Goal: Check status: Check status

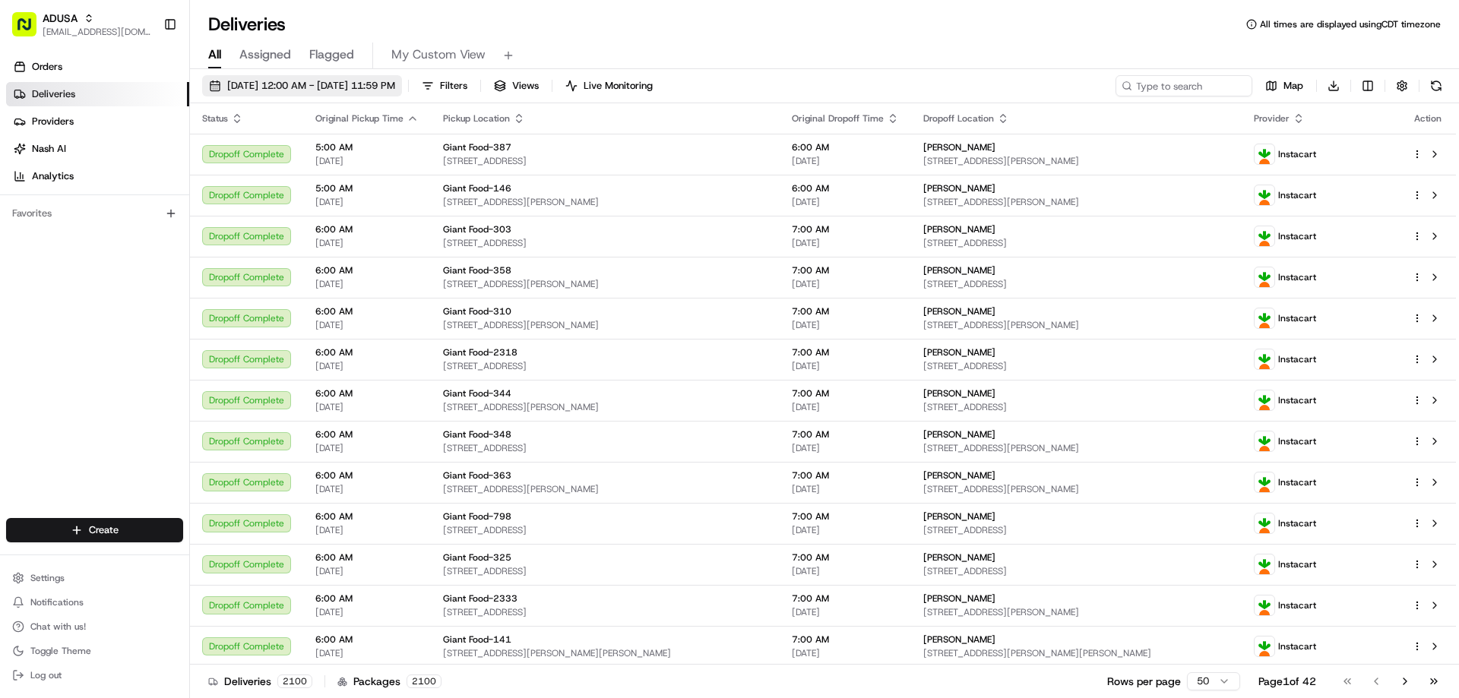
click at [304, 78] on button "[DATE] 12:00 AM - [DATE] 11:59 PM" at bounding box center [302, 85] width 200 height 21
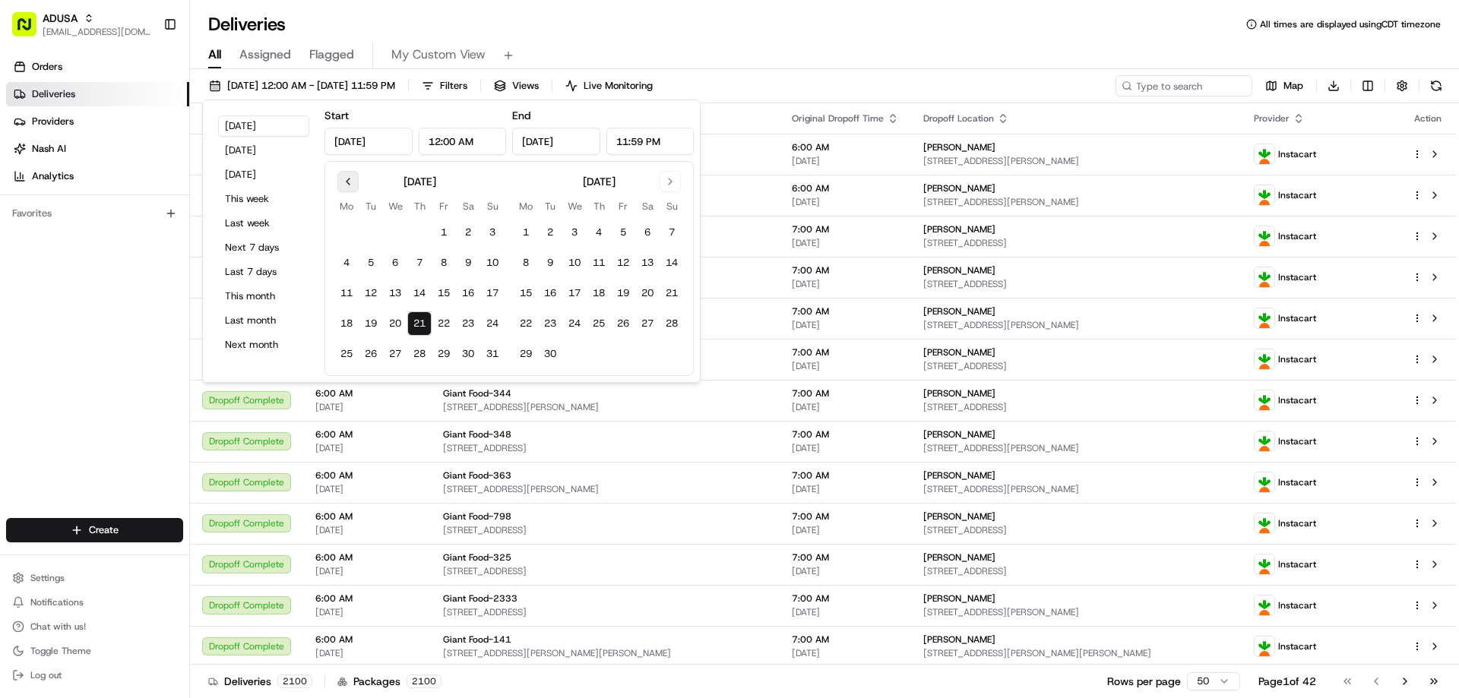
click at [349, 185] on button "Go to previous month" at bounding box center [347, 181] width 21 height 21
click at [350, 185] on button "Go to previous month" at bounding box center [347, 181] width 21 height 21
click at [375, 264] on button "3" at bounding box center [371, 263] width 24 height 24
type input "[DATE]"
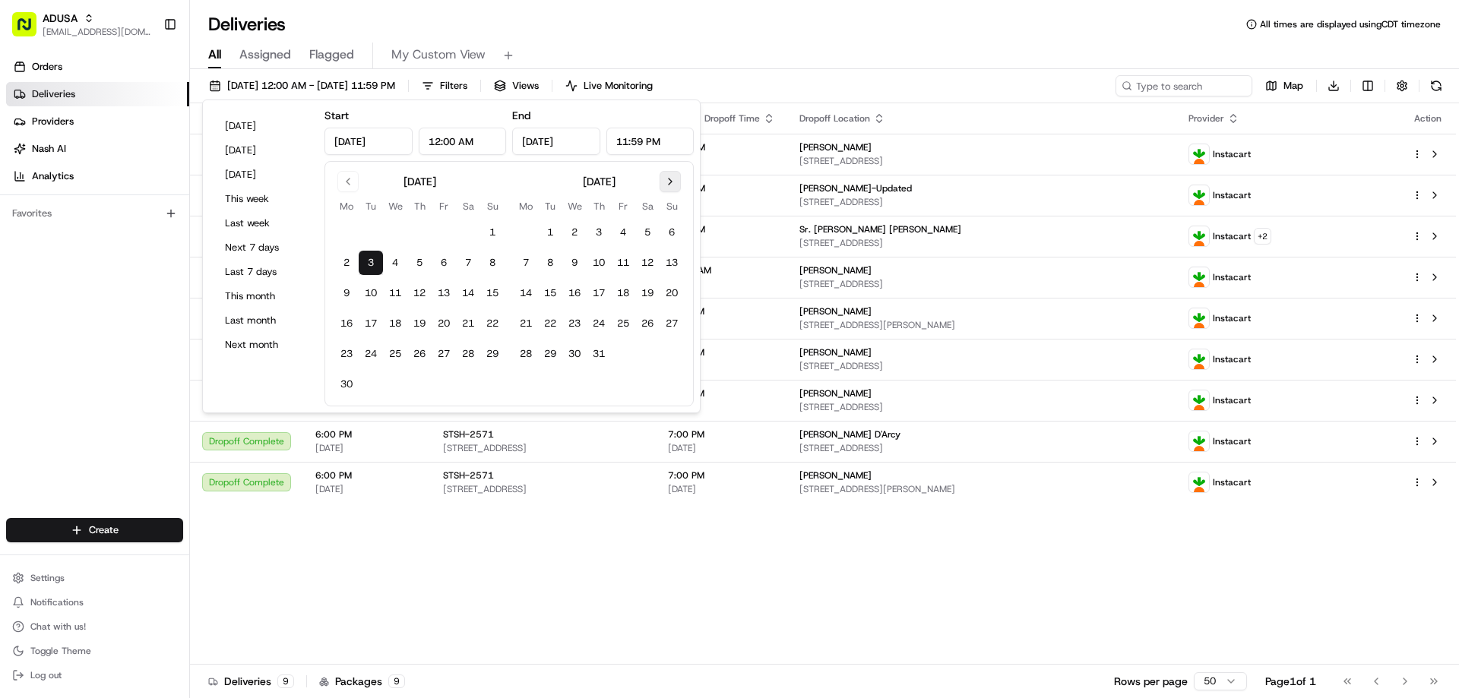
click at [672, 182] on button "Go to next month" at bounding box center [670, 181] width 21 height 21
click at [420, 322] on button "21" at bounding box center [419, 324] width 24 height 24
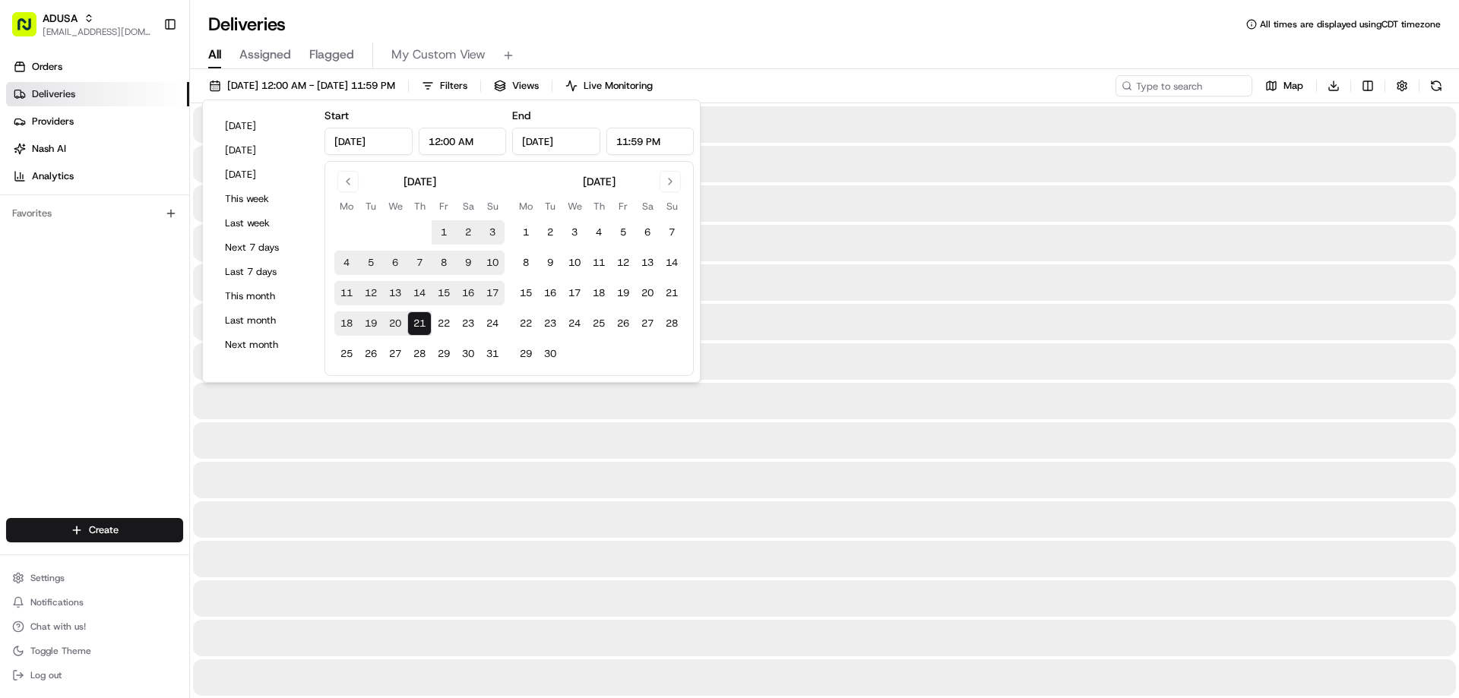
type input "[DATE]"
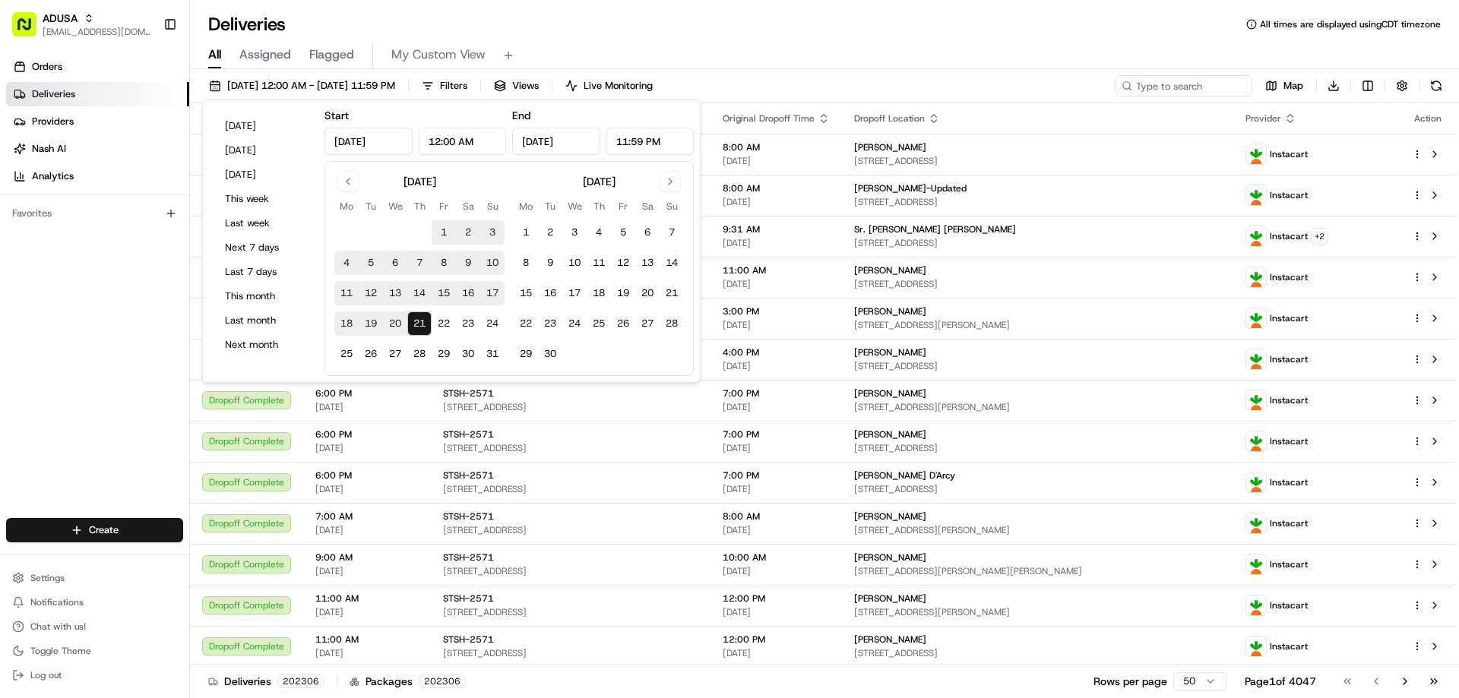
click at [759, 59] on div "All Assigned Flagged My Custom View" at bounding box center [824, 56] width 1269 height 27
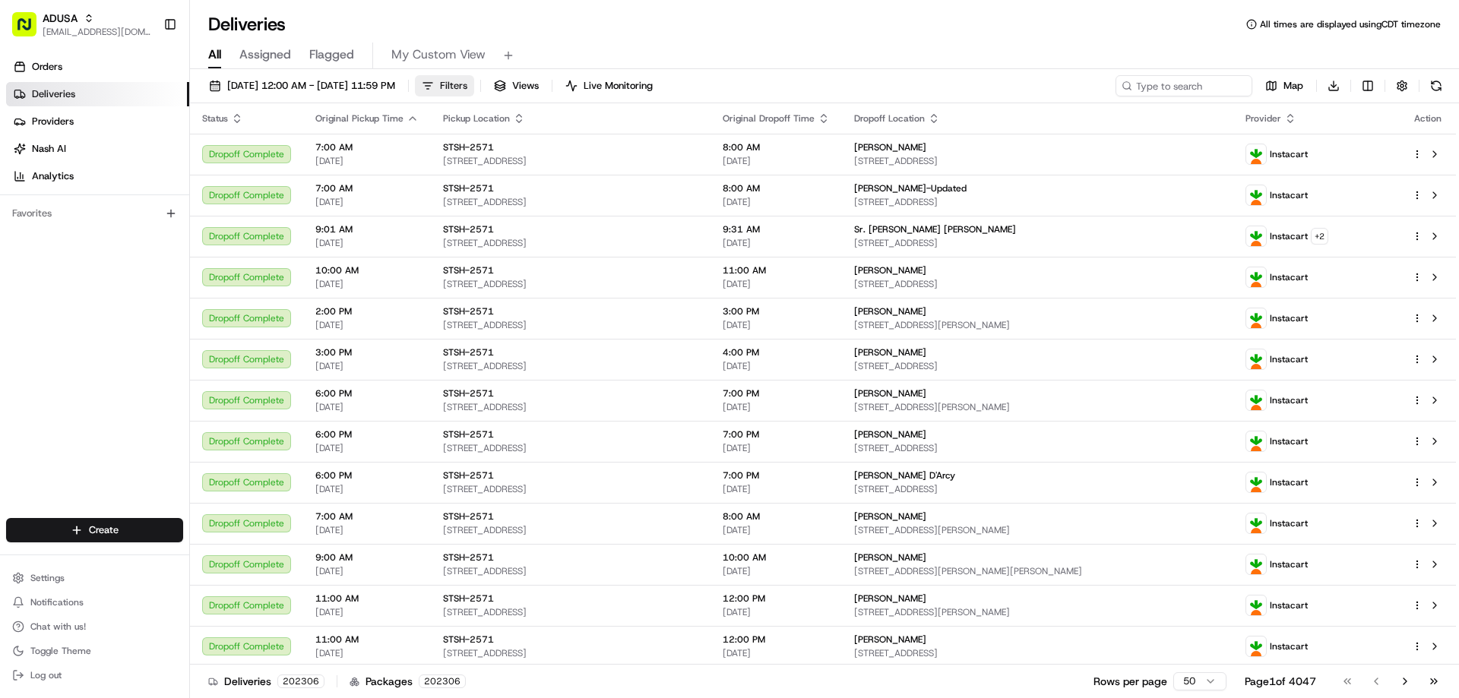
click at [467, 90] on span "Filters" at bounding box center [453, 86] width 27 height 14
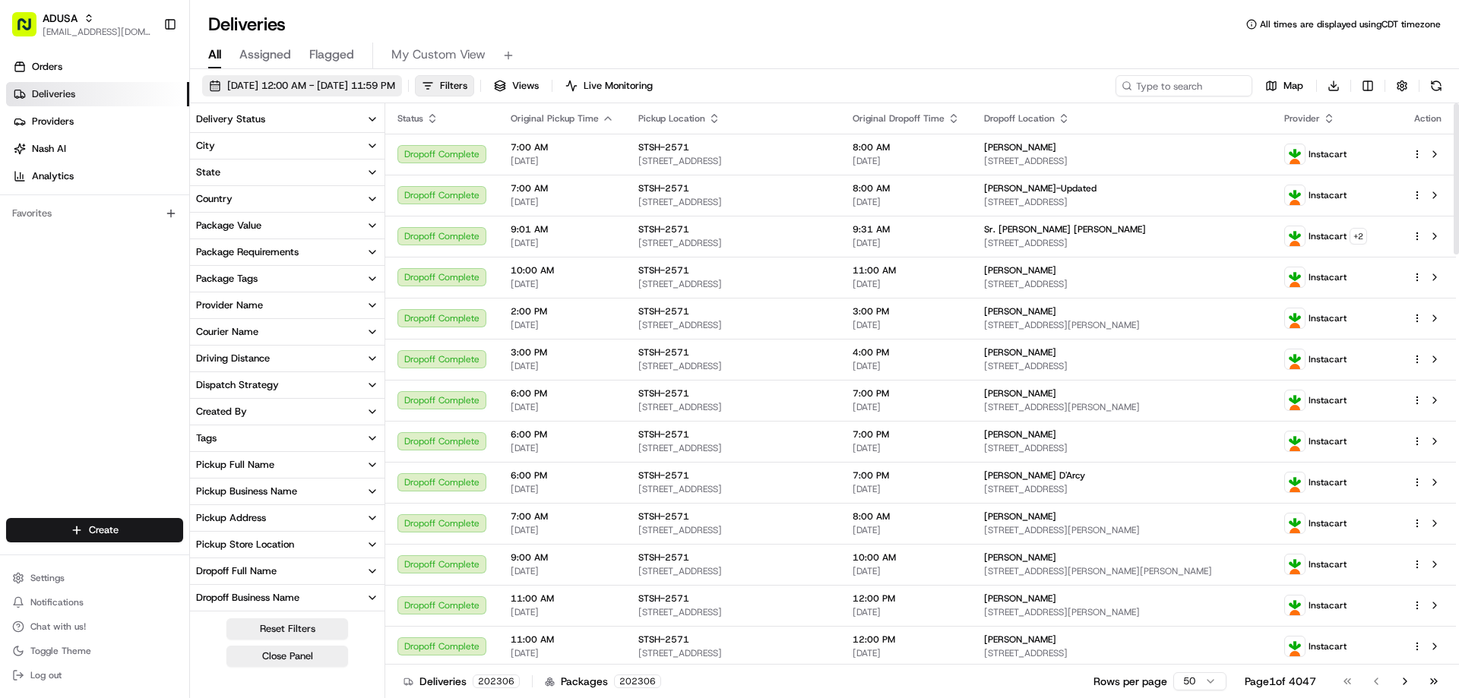
click at [389, 75] on button "[DATE] 12:00 AM - [DATE] 11:59 PM" at bounding box center [302, 85] width 200 height 21
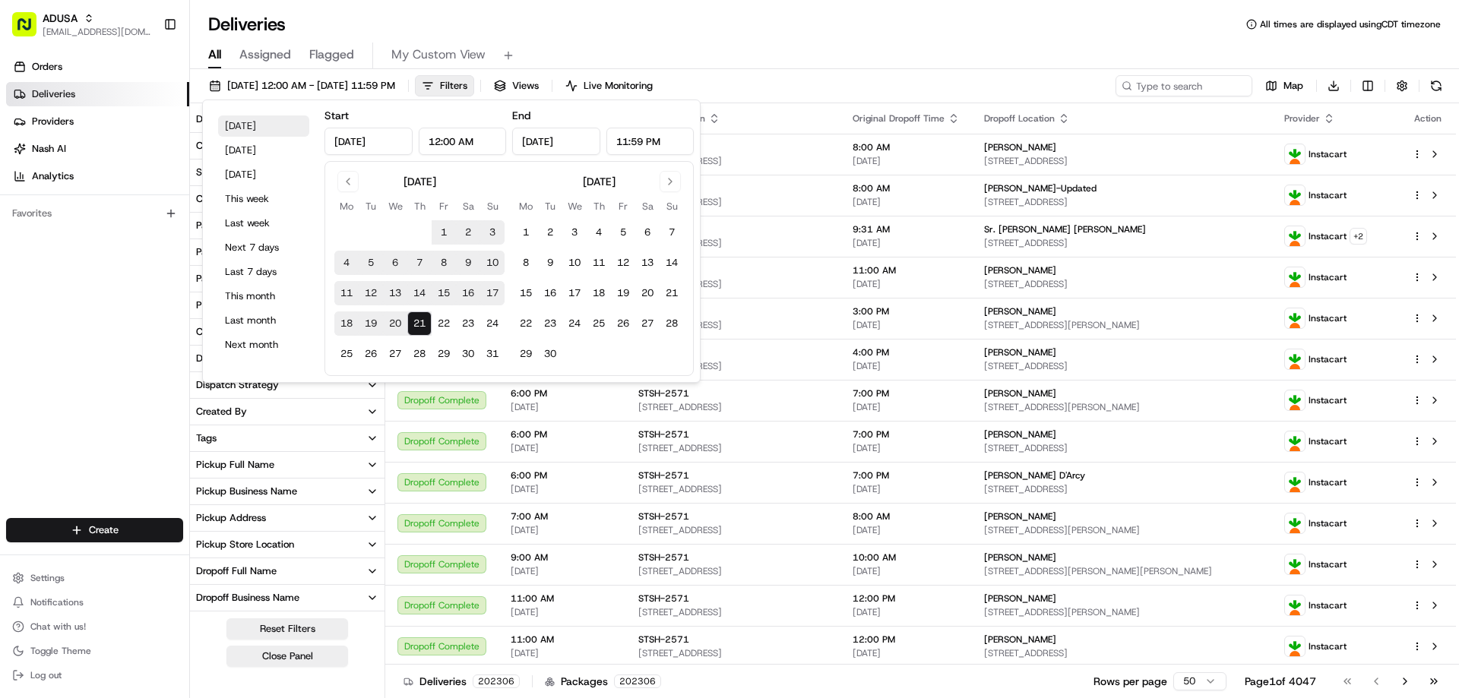
click at [245, 128] on button "[DATE]" at bounding box center [263, 126] width 91 height 21
type input "[DATE]"
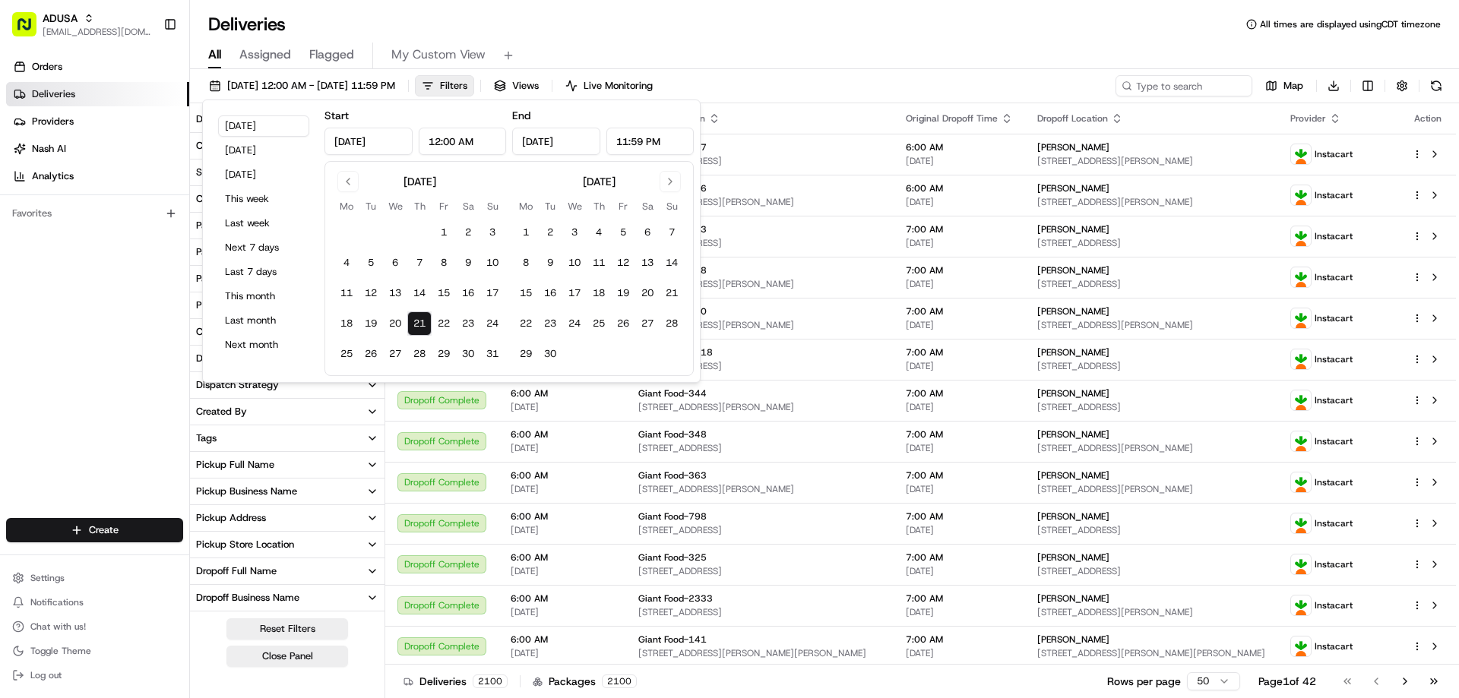
click at [620, 39] on div "All Assigned Flagged My Custom View" at bounding box center [824, 52] width 1269 height 33
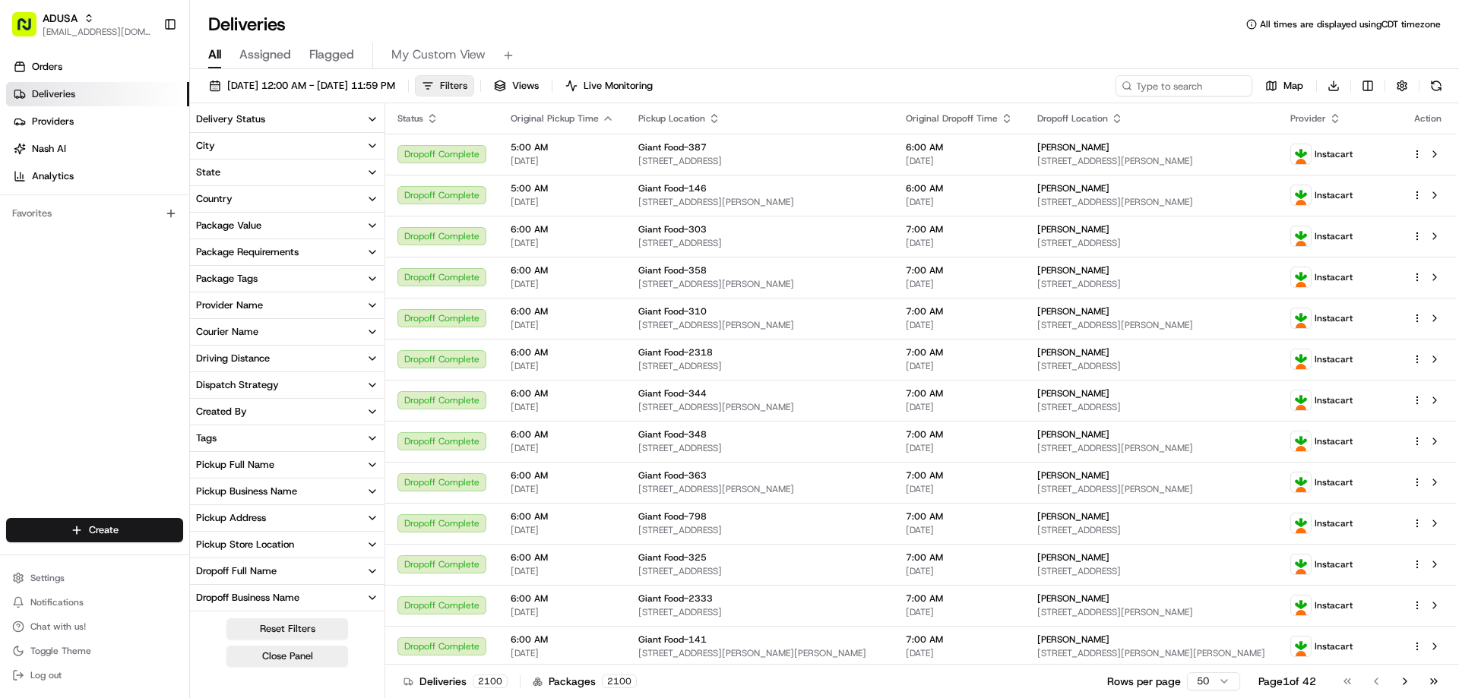
click at [467, 83] on span "Filters" at bounding box center [453, 86] width 27 height 14
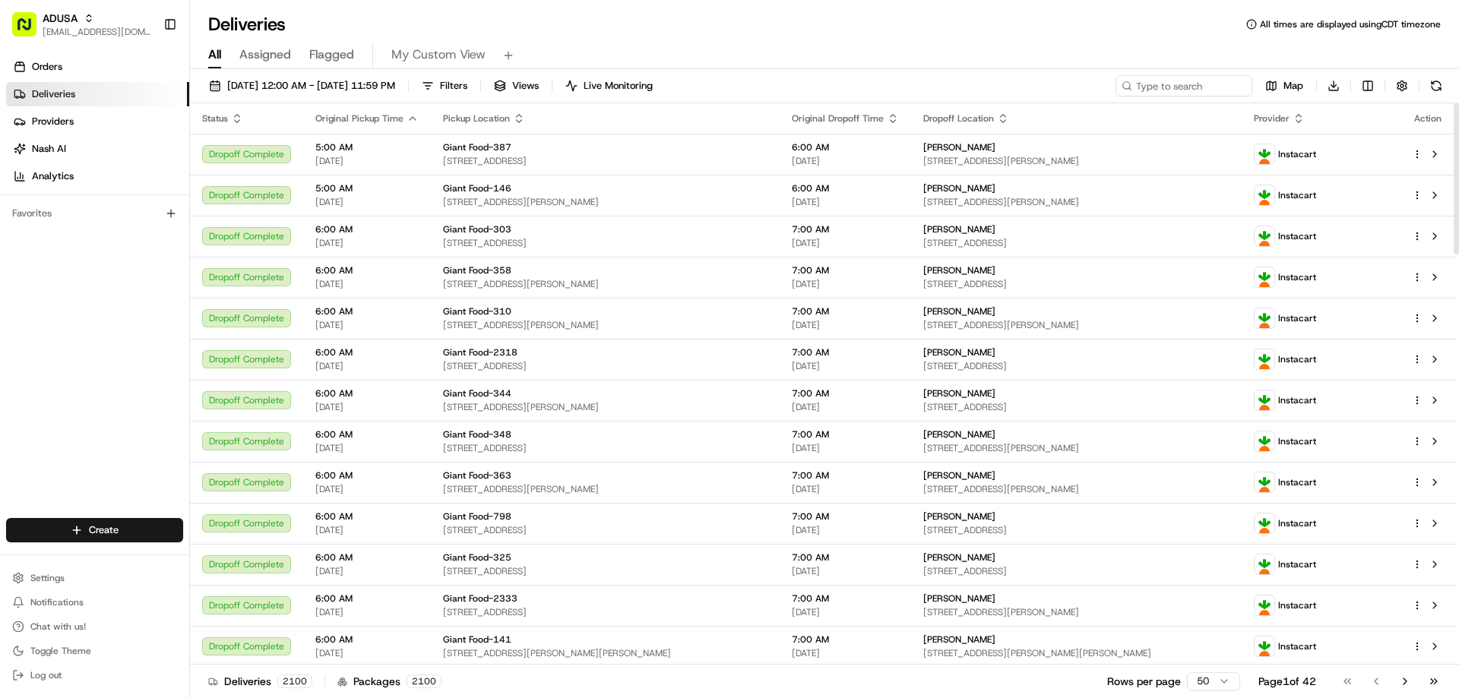
click at [467, 84] on span "Filters" at bounding box center [453, 86] width 27 height 14
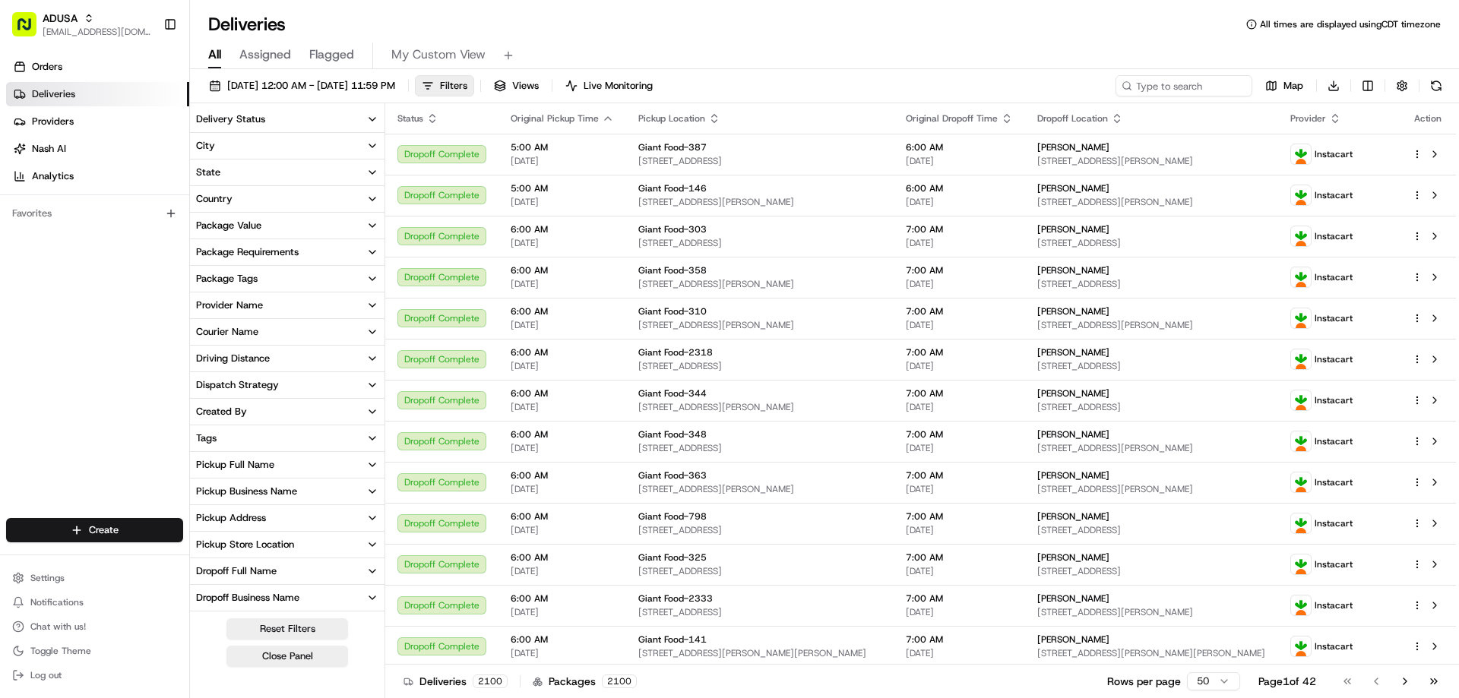
click at [372, 303] on icon "button" at bounding box center [372, 305] width 12 height 12
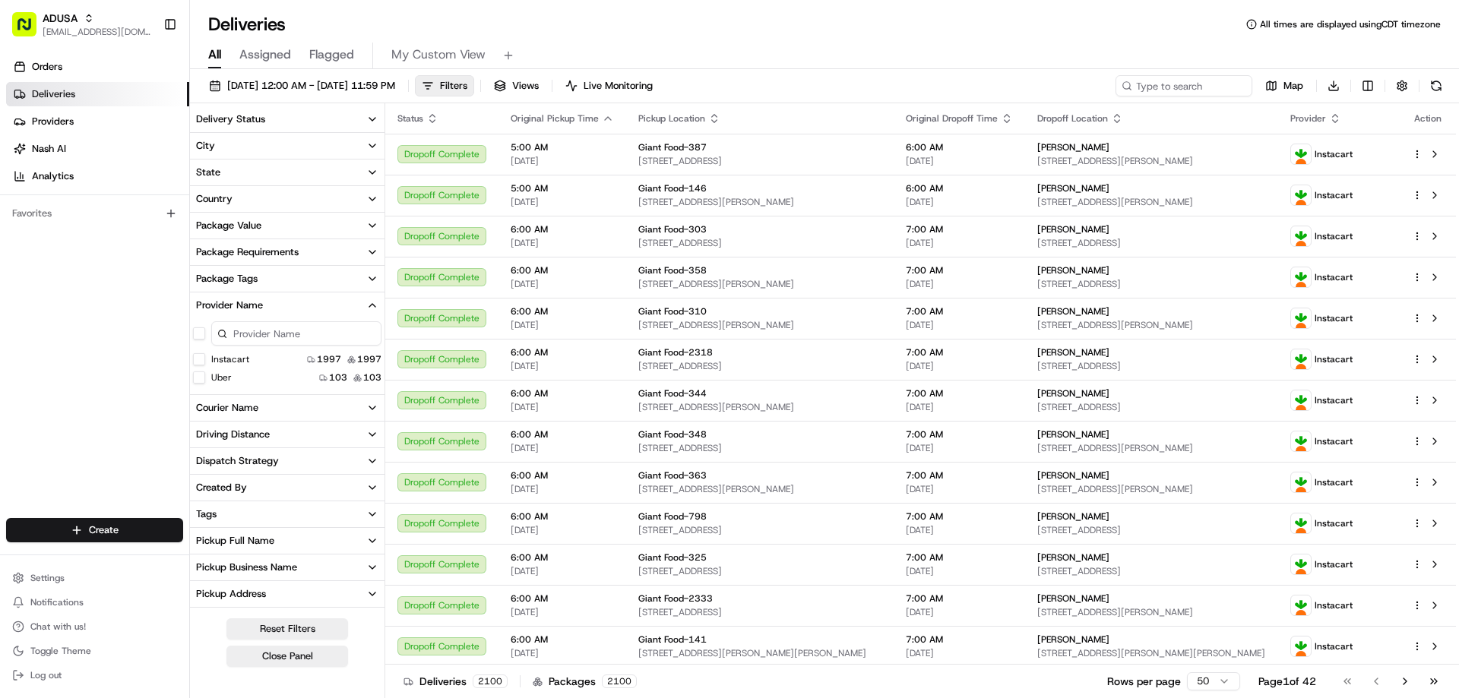
click at [201, 375] on button "Uber" at bounding box center [199, 378] width 12 height 12
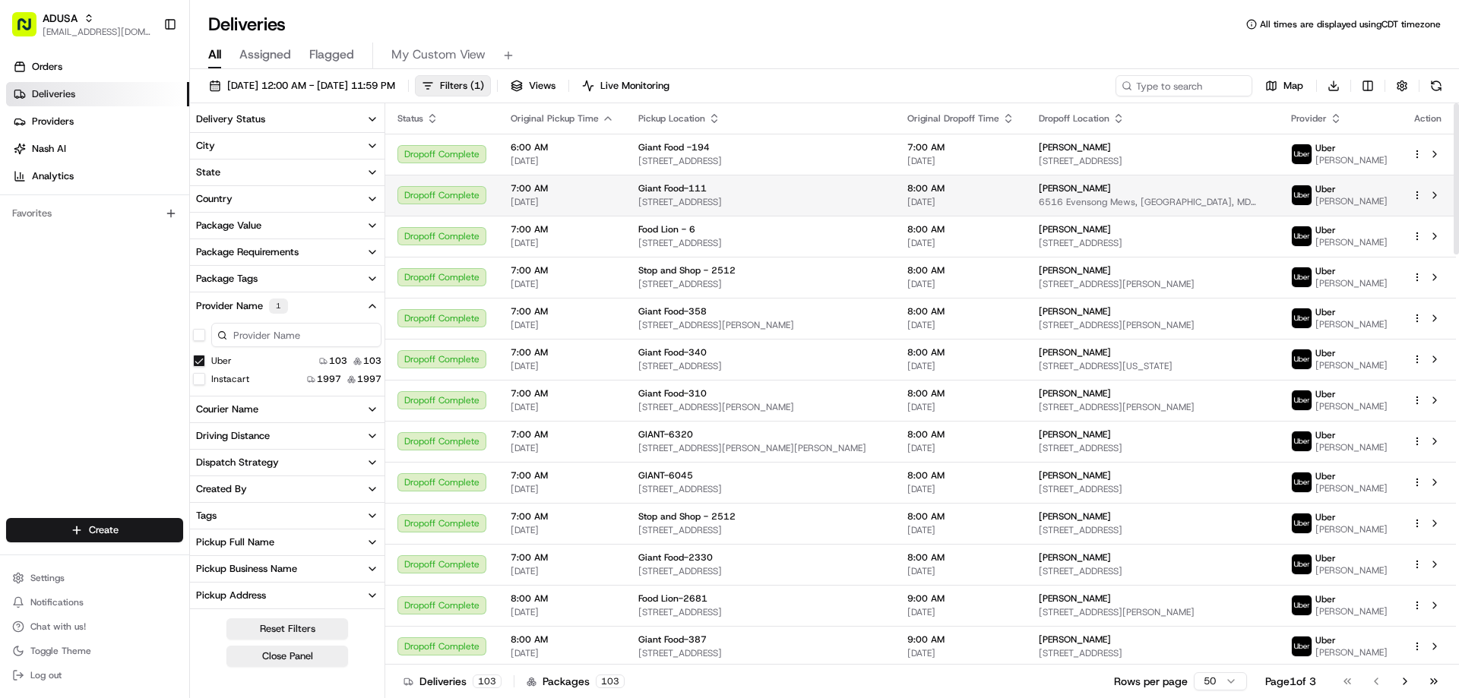
click at [455, 190] on div "Dropoff Complete" at bounding box center [441, 195] width 89 height 18
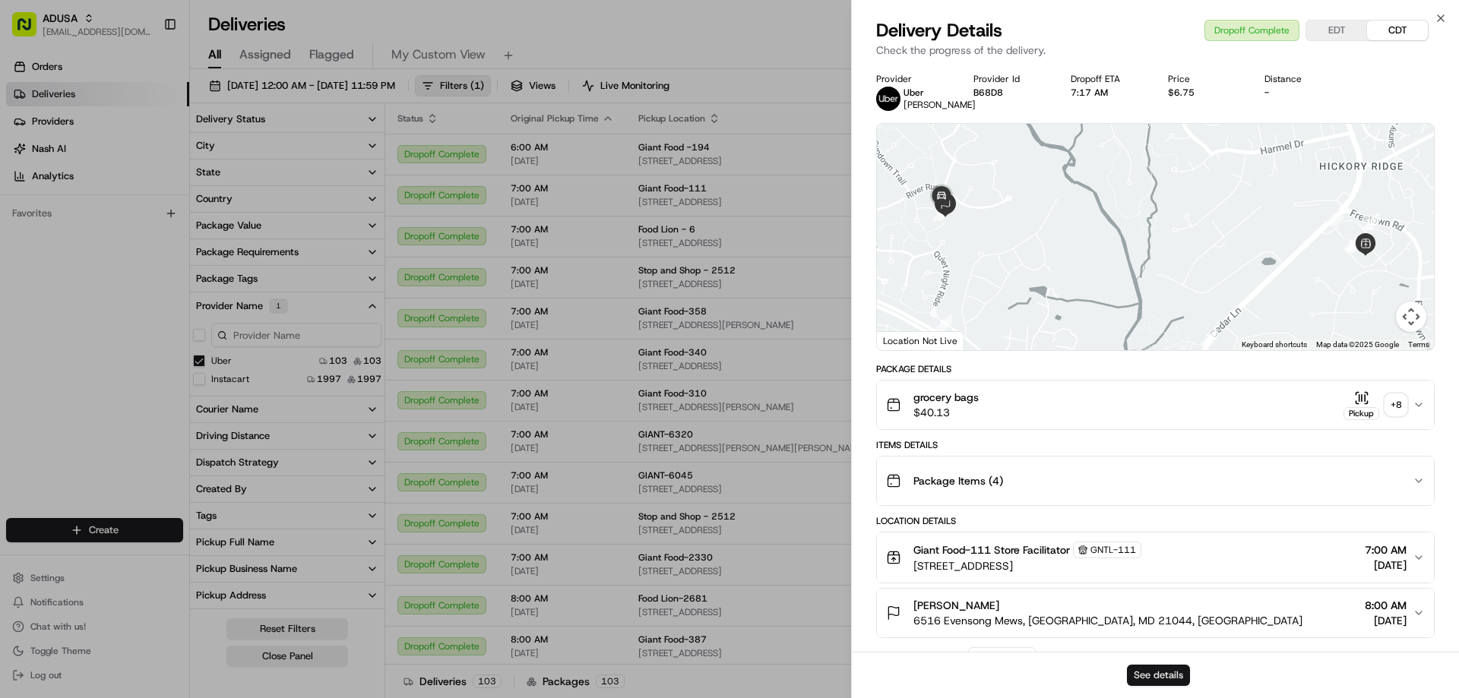
click at [1163, 682] on button "See details" at bounding box center [1158, 675] width 63 height 21
